Goal: Task Accomplishment & Management: Complete application form

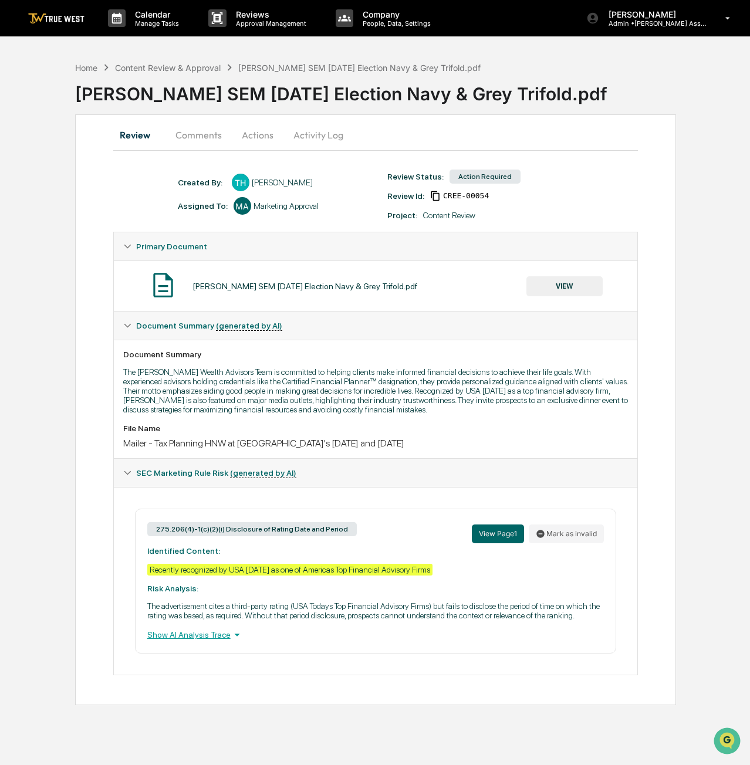
click at [549, 292] on button "VIEW" at bounding box center [565, 286] width 76 height 20
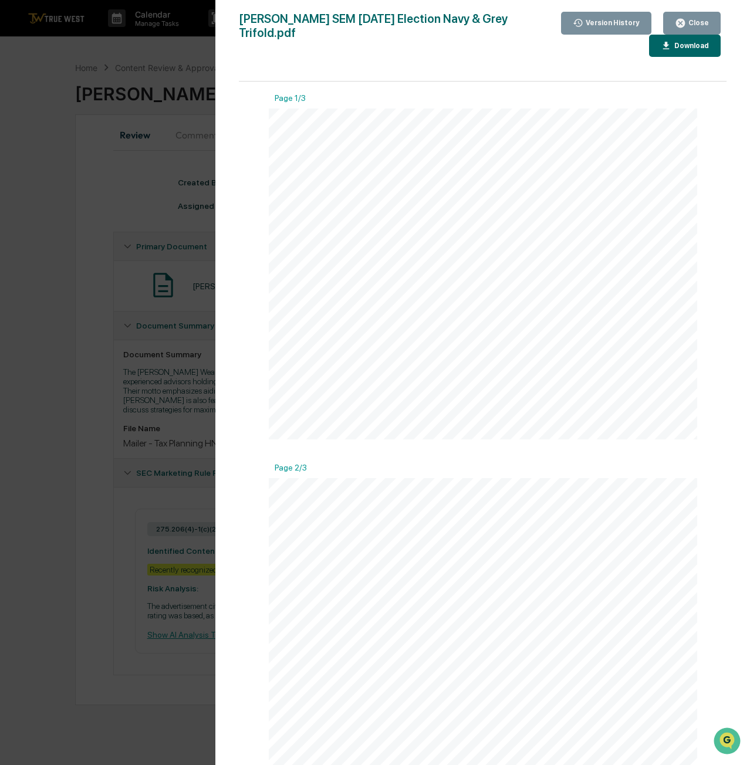
click at [696, 24] on div "Close" at bounding box center [697, 23] width 23 height 8
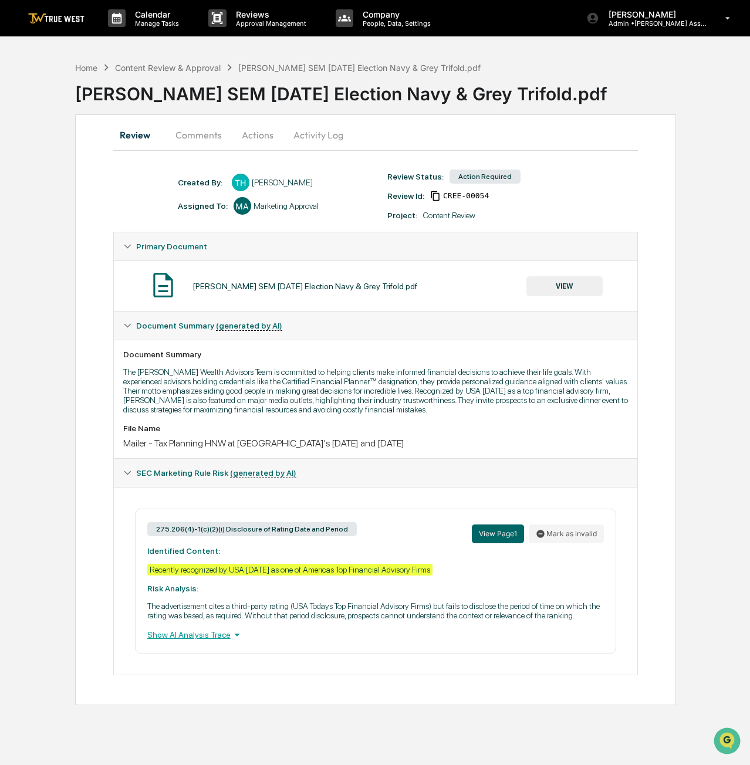
click at [270, 133] on button "Actions" at bounding box center [257, 135] width 53 height 28
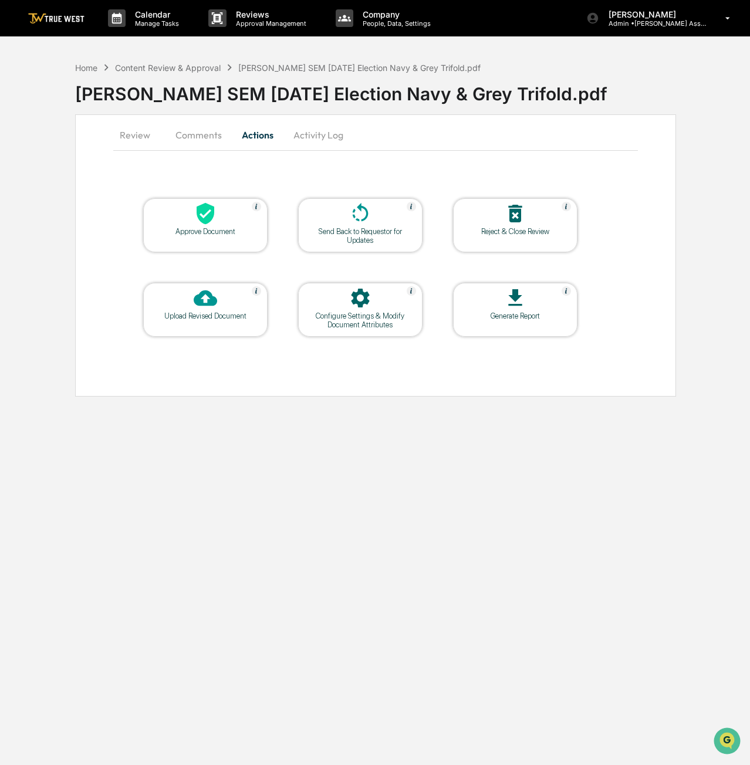
click at [207, 230] on div "Approve Document" at bounding box center [206, 231] width 106 height 9
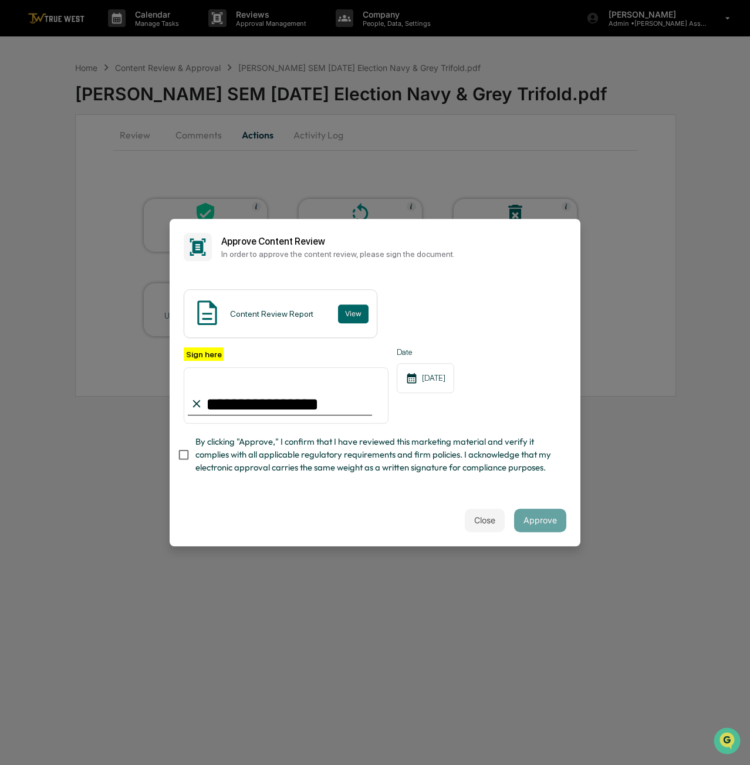
type input "**********"
click at [545, 522] on button "Approve" at bounding box center [540, 520] width 52 height 23
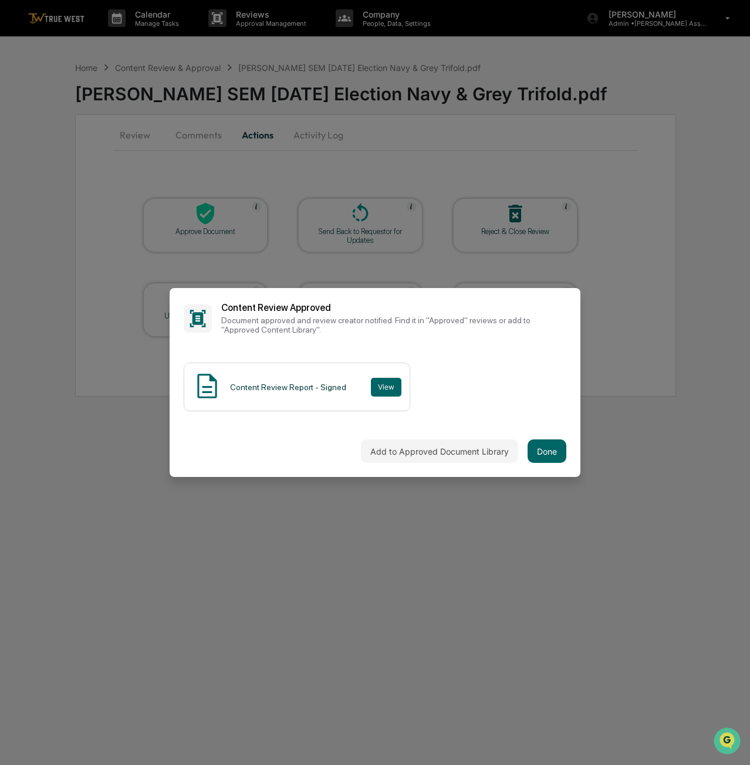
click at [547, 451] on button "Done" at bounding box center [547, 451] width 39 height 23
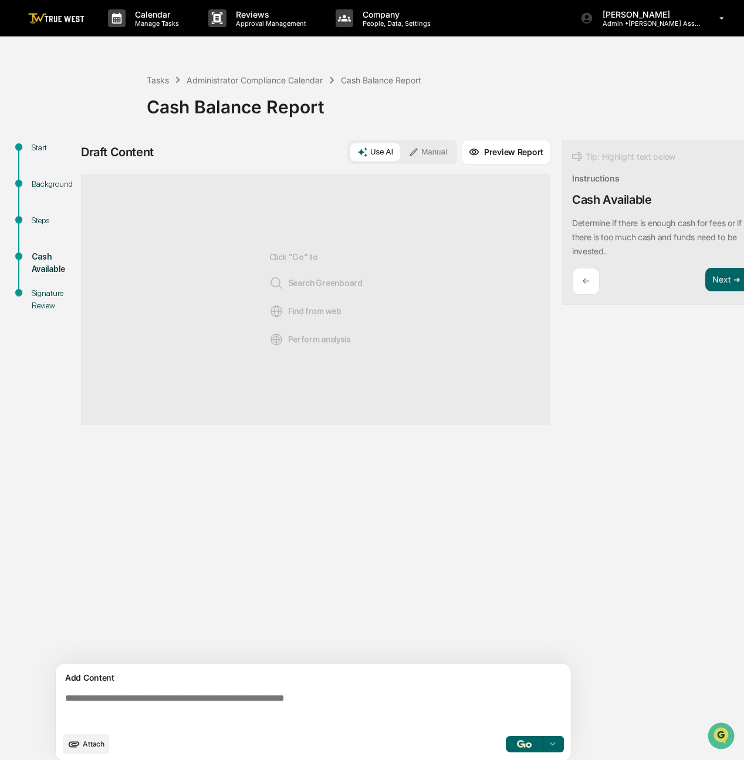
click at [721, 281] on button "Next ➔" at bounding box center [727, 280] width 43 height 24
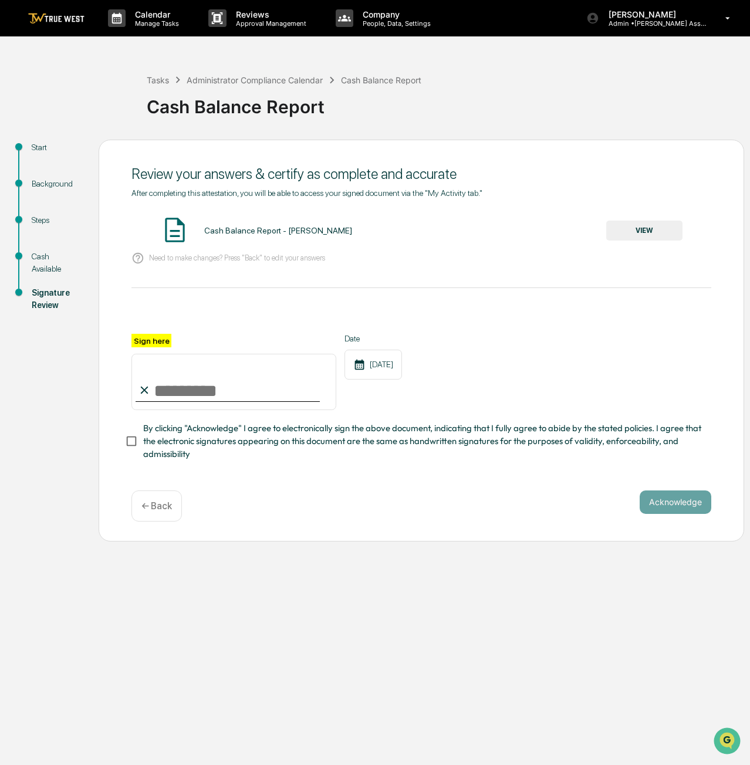
click at [140, 503] on div "← Back" at bounding box center [156, 506] width 50 height 31
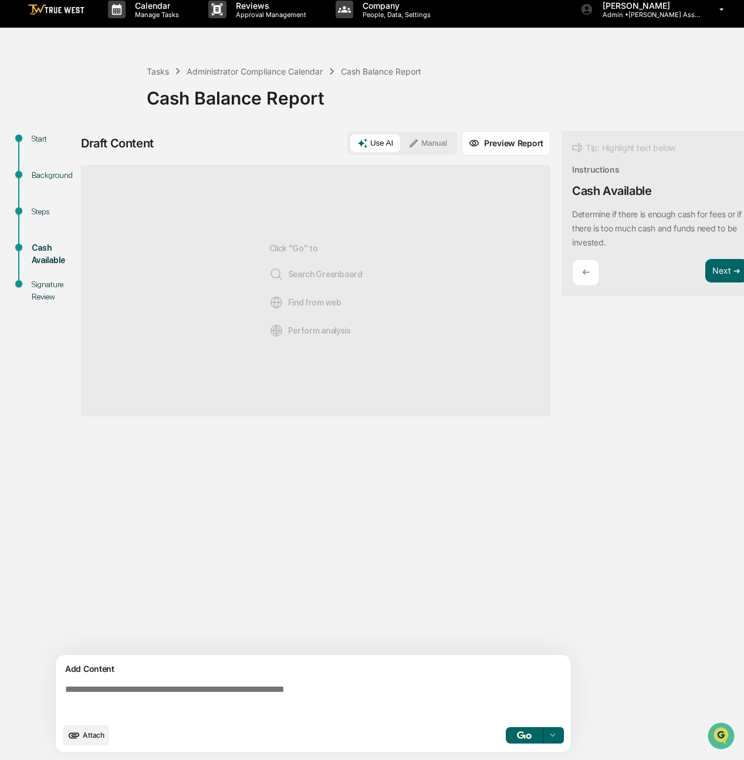
scroll to position [14, 0]
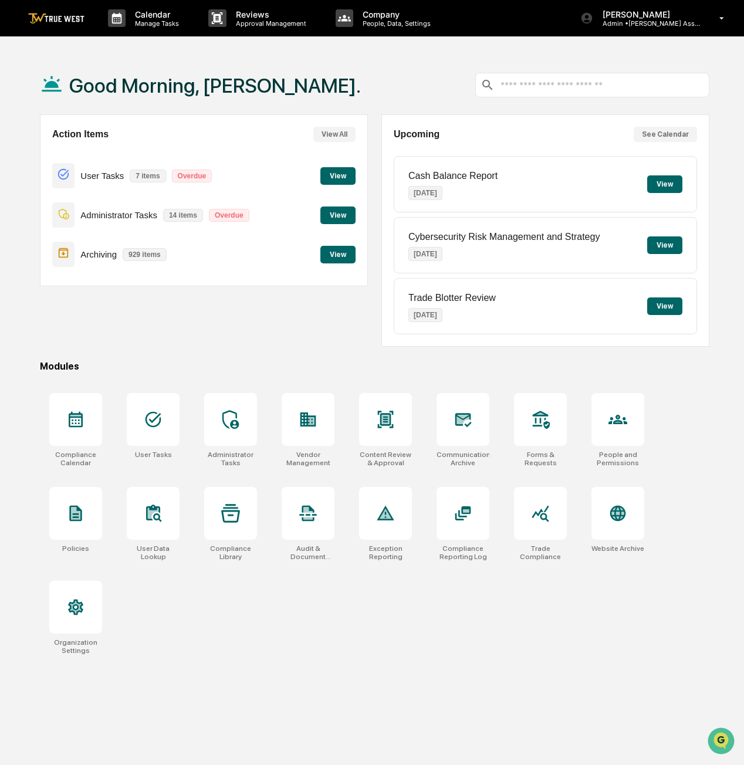
click at [667, 30] on div "[PERSON_NAME] Admin • [PERSON_NAME] Asset Management" at bounding box center [657, 18] width 176 height 36
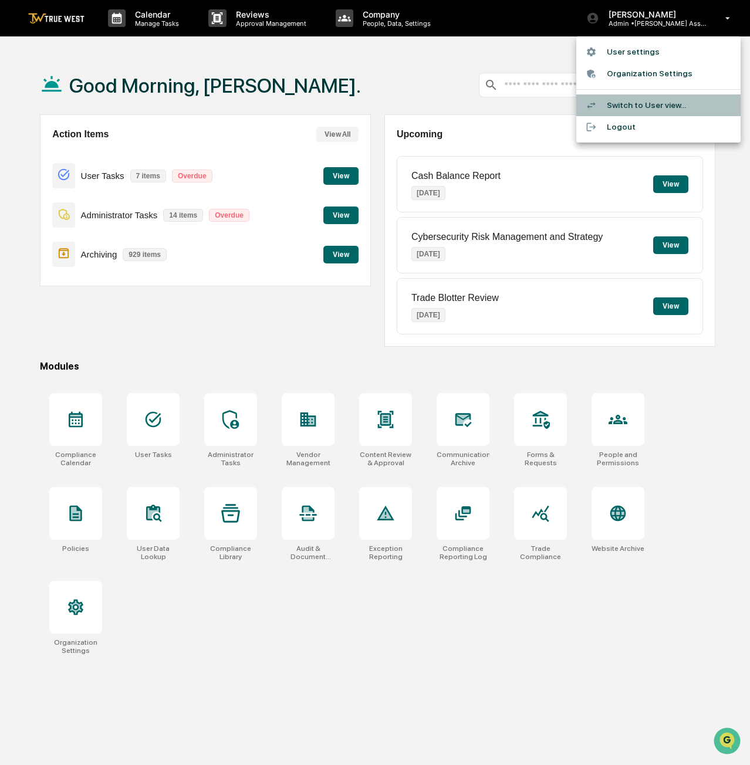
click at [646, 106] on li "Switch to User view..." at bounding box center [658, 106] width 164 height 22
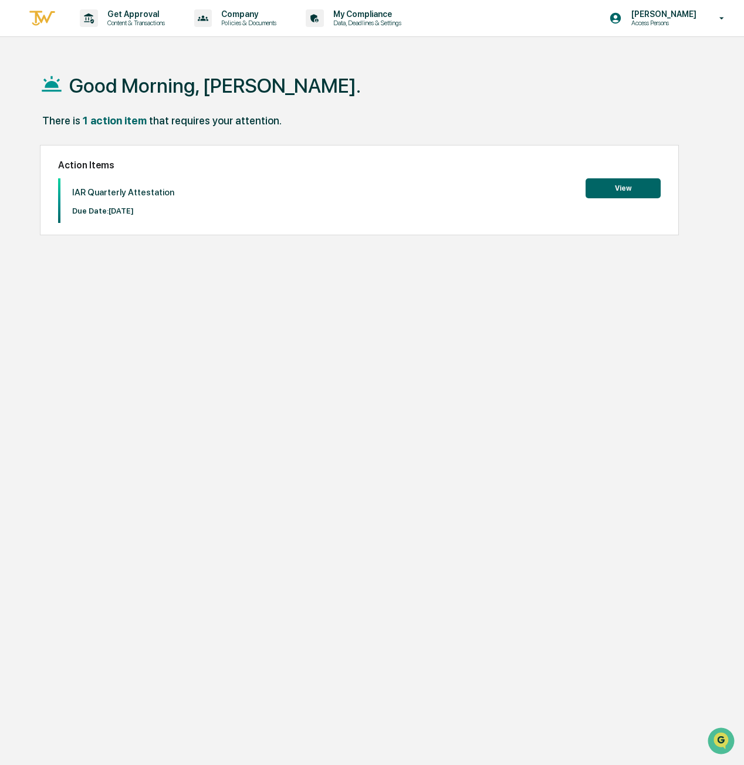
click at [142, 26] on p "Content & Transactions" at bounding box center [134, 23] width 73 height 8
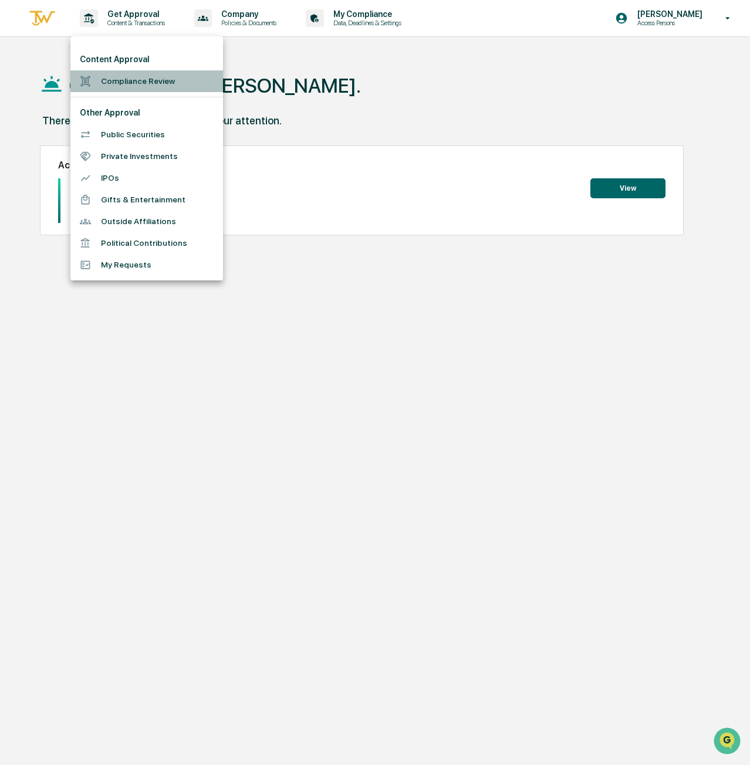
click at [131, 82] on li "Compliance Review" at bounding box center [146, 81] width 153 height 22
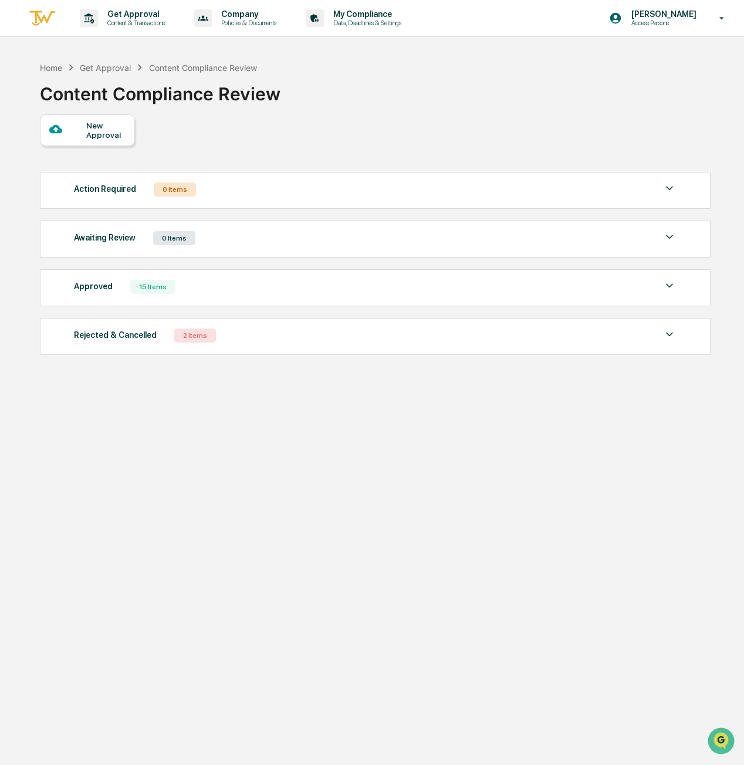
click at [114, 138] on div "New Approval" at bounding box center [105, 130] width 39 height 19
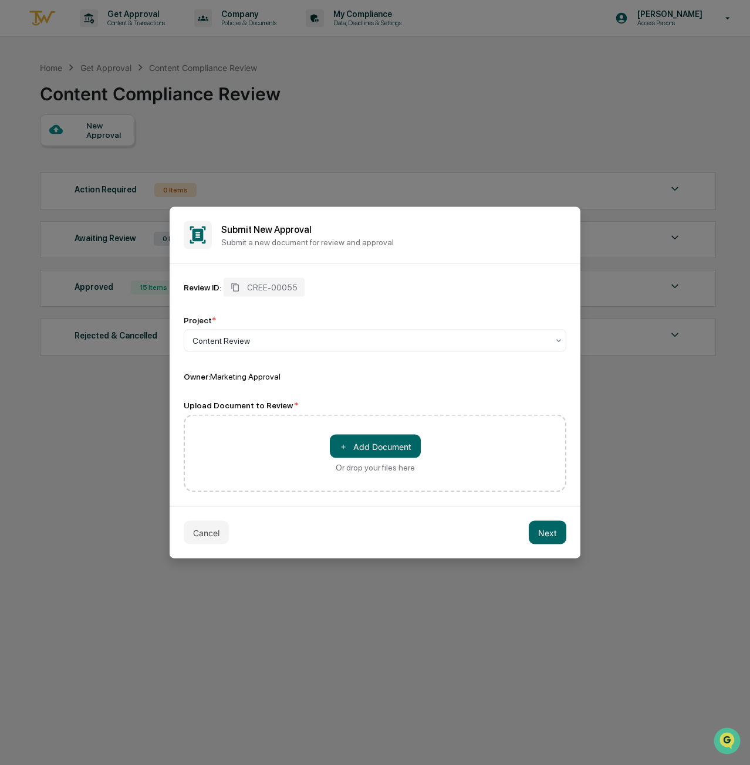
click at [201, 534] on button "Cancel" at bounding box center [206, 532] width 45 height 23
